Goal: Task Accomplishment & Management: Use online tool/utility

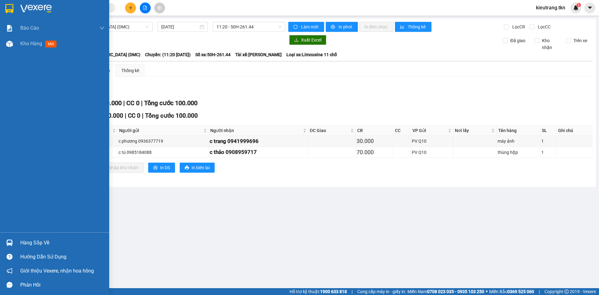
click at [29, 241] on div "Hàng sắp về" at bounding box center [62, 242] width 84 height 9
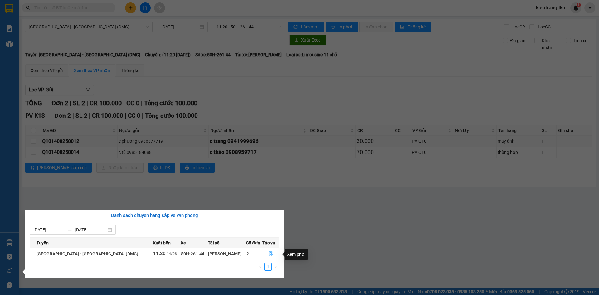
click at [266, 256] on button "button" at bounding box center [271, 254] width 16 height 10
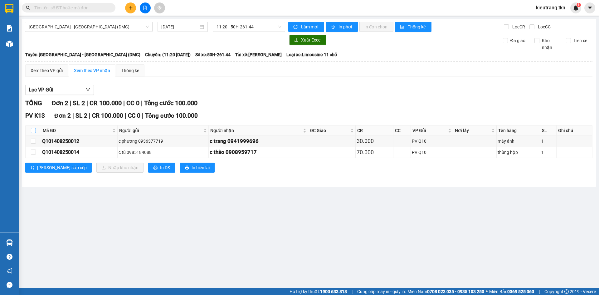
click at [33, 133] on input "checkbox" at bounding box center [33, 130] width 5 height 5
checkbox input "true"
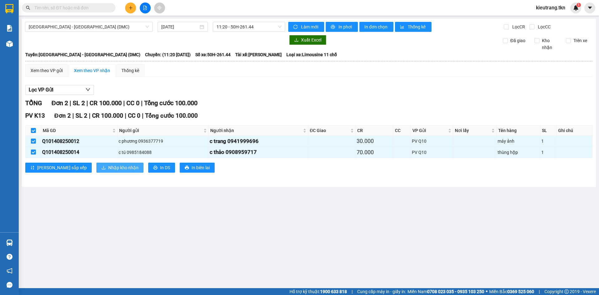
click at [108, 171] on span "Nhập kho nhận" at bounding box center [123, 167] width 30 height 7
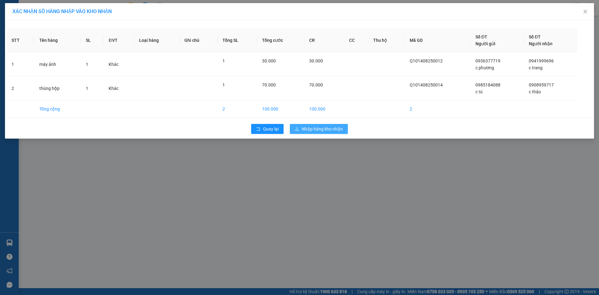
click at [336, 129] on span "Nhập hàng kho nhận" at bounding box center [322, 128] width 41 height 7
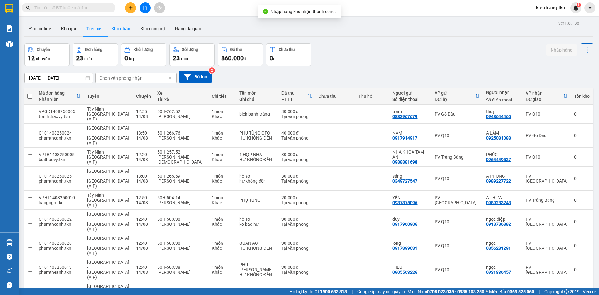
click at [114, 30] on button "Kho nhận" at bounding box center [120, 28] width 29 height 15
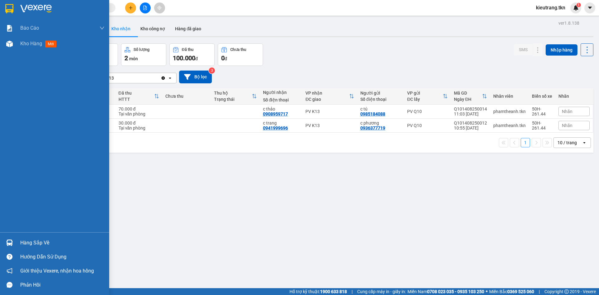
click at [30, 242] on div "Hàng sắp về" at bounding box center [62, 242] width 84 height 9
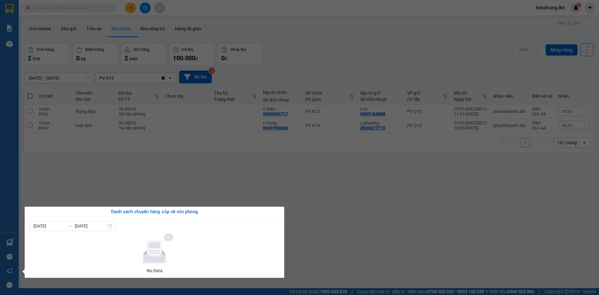
click at [120, 185] on section "Kết quả tìm kiếm ( 28 ) Bộ lọc Mã ĐH Trạng thái Món hàng Thu hộ Tổng cước Chưa …" at bounding box center [299, 147] width 599 height 295
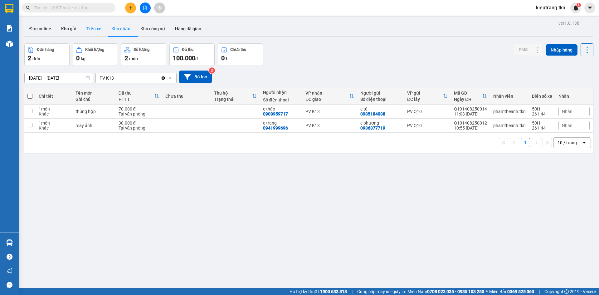
click at [94, 21] on button "Trên xe" at bounding box center [93, 28] width 25 height 15
type input "[DATE] – [DATE]"
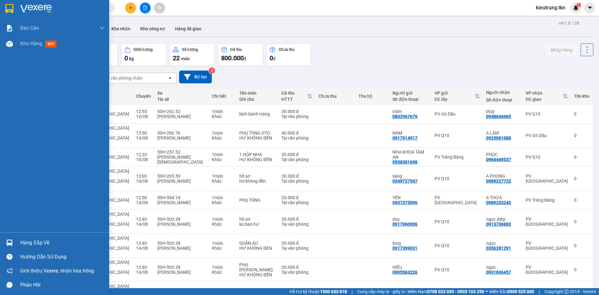
click at [39, 235] on div "Hàng sắp về" at bounding box center [54, 242] width 109 height 14
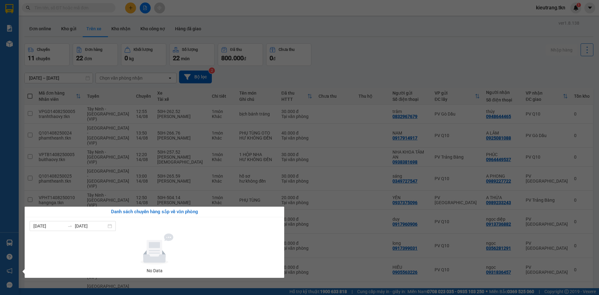
click at [67, 23] on section "Kết quả tìm kiếm ( 28 ) Bộ lọc Mã ĐH Trạng thái Món hàng Thu hộ Tổng cước Chưa …" at bounding box center [299, 147] width 599 height 295
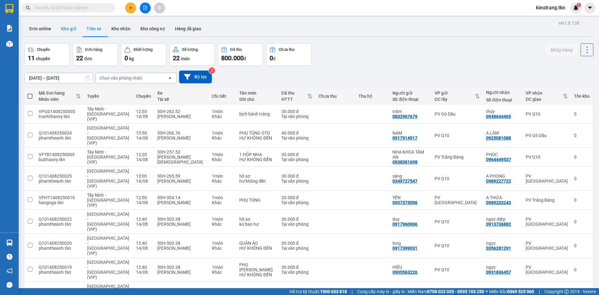
click at [67, 25] on button "Kho gửi" at bounding box center [68, 28] width 25 height 15
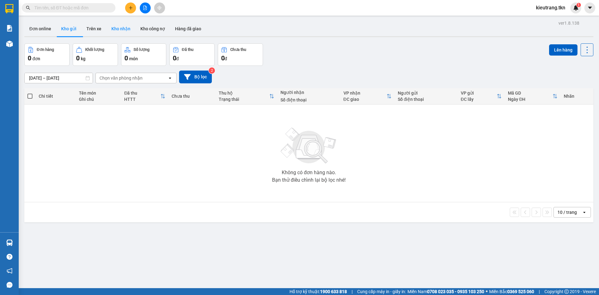
click at [121, 27] on button "Kho nhận" at bounding box center [120, 28] width 29 height 15
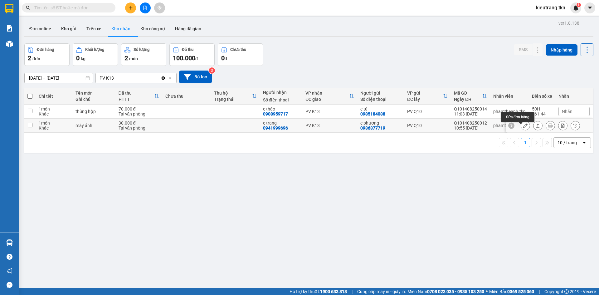
click at [521, 131] on button at bounding box center [525, 125] width 9 height 11
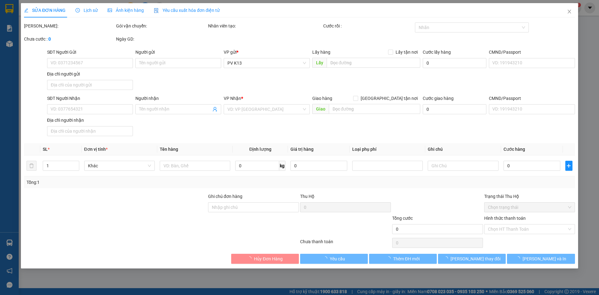
type input "0936377719"
type input "c phương"
type input "0941999696"
type input "c trang"
type input "30.000"
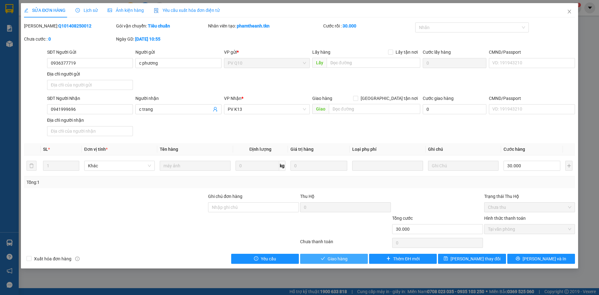
click at [325, 263] on button "Giao hàng" at bounding box center [334, 259] width 68 height 10
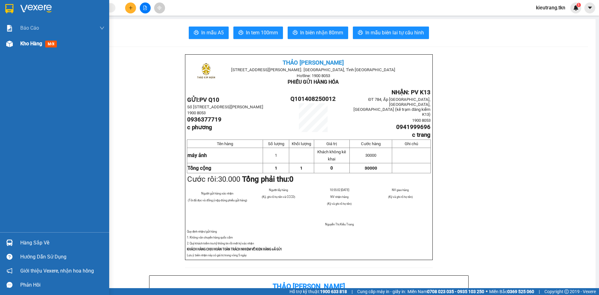
click at [24, 45] on span "Kho hàng" at bounding box center [31, 44] width 22 height 6
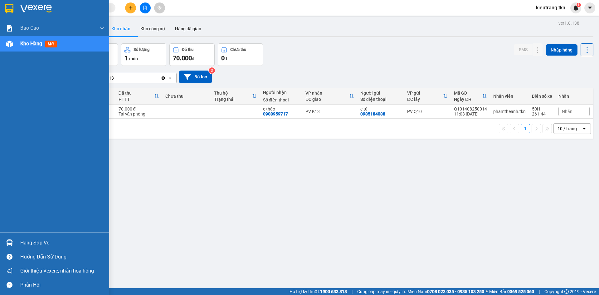
click at [19, 239] on div "Hàng sắp về" at bounding box center [54, 242] width 109 height 14
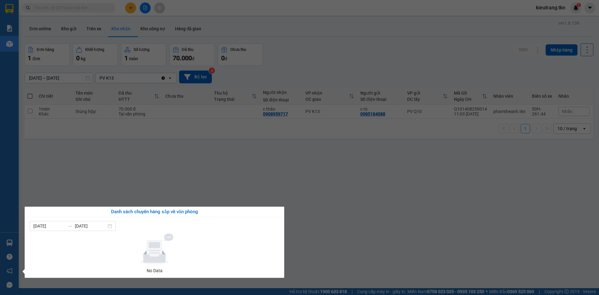
click at [161, 198] on section "Kết quả tìm kiếm ( 28 ) Bộ lọc Mã ĐH Trạng thái Món hàng Thu hộ Tổng cước Chưa …" at bounding box center [299, 147] width 599 height 295
